Goal: Information Seeking & Learning: Learn about a topic

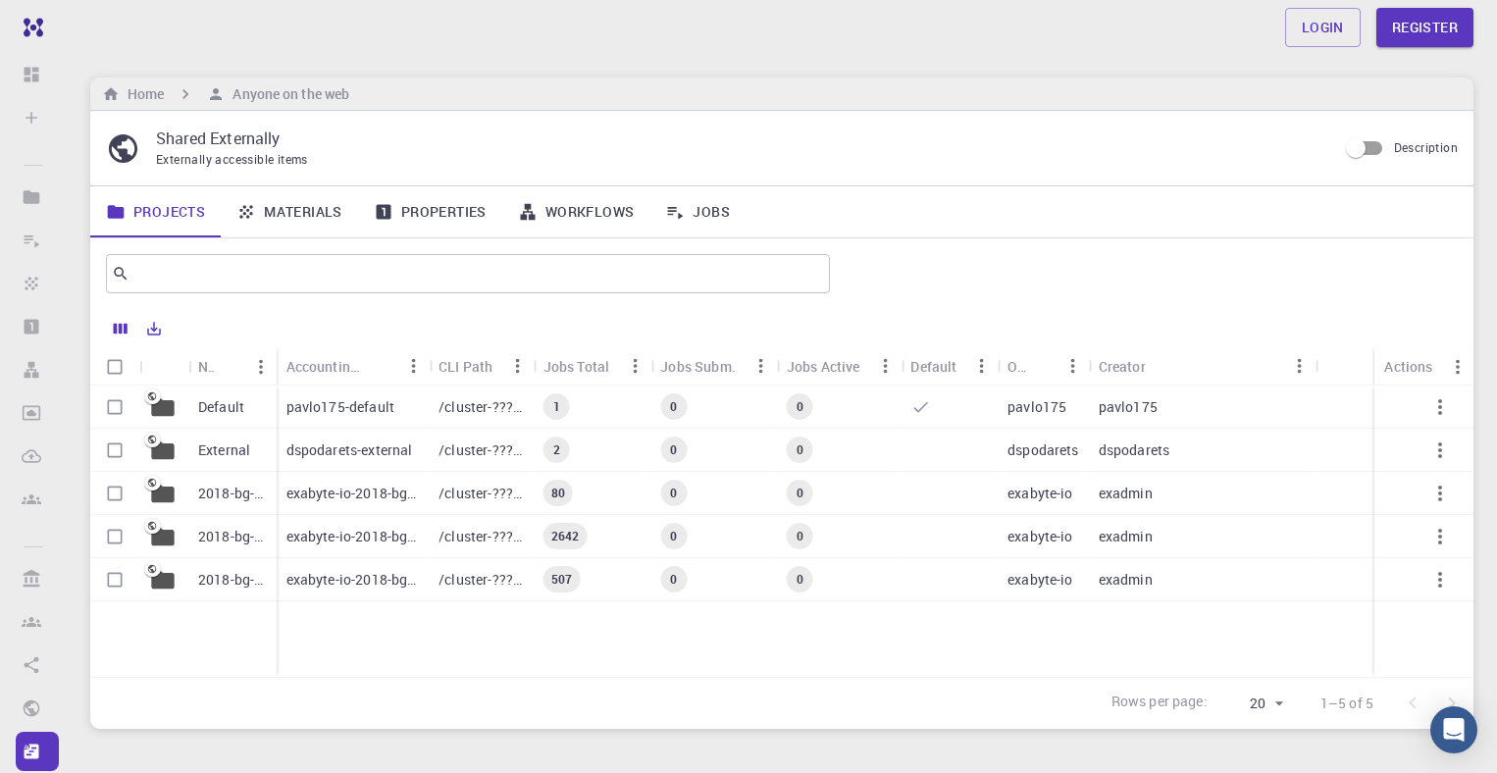
click at [349, 539] on p "exabyte-io-2018-bg-study-phase-iii" at bounding box center [353, 537] width 133 height 20
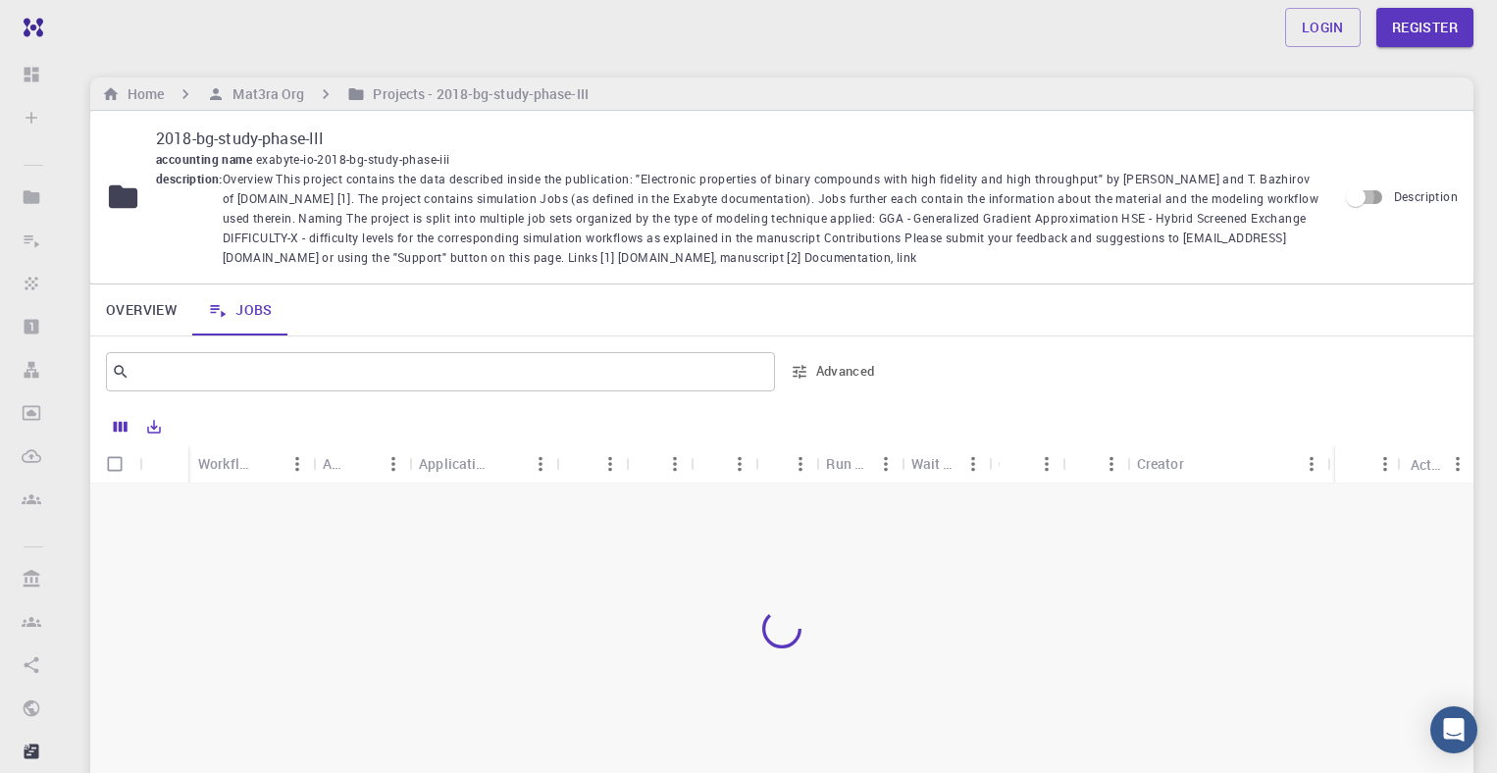
click at [1366, 201] on input "Description" at bounding box center [1356, 197] width 112 height 37
checkbox input "true"
